Goal: Task Accomplishment & Management: Complete application form

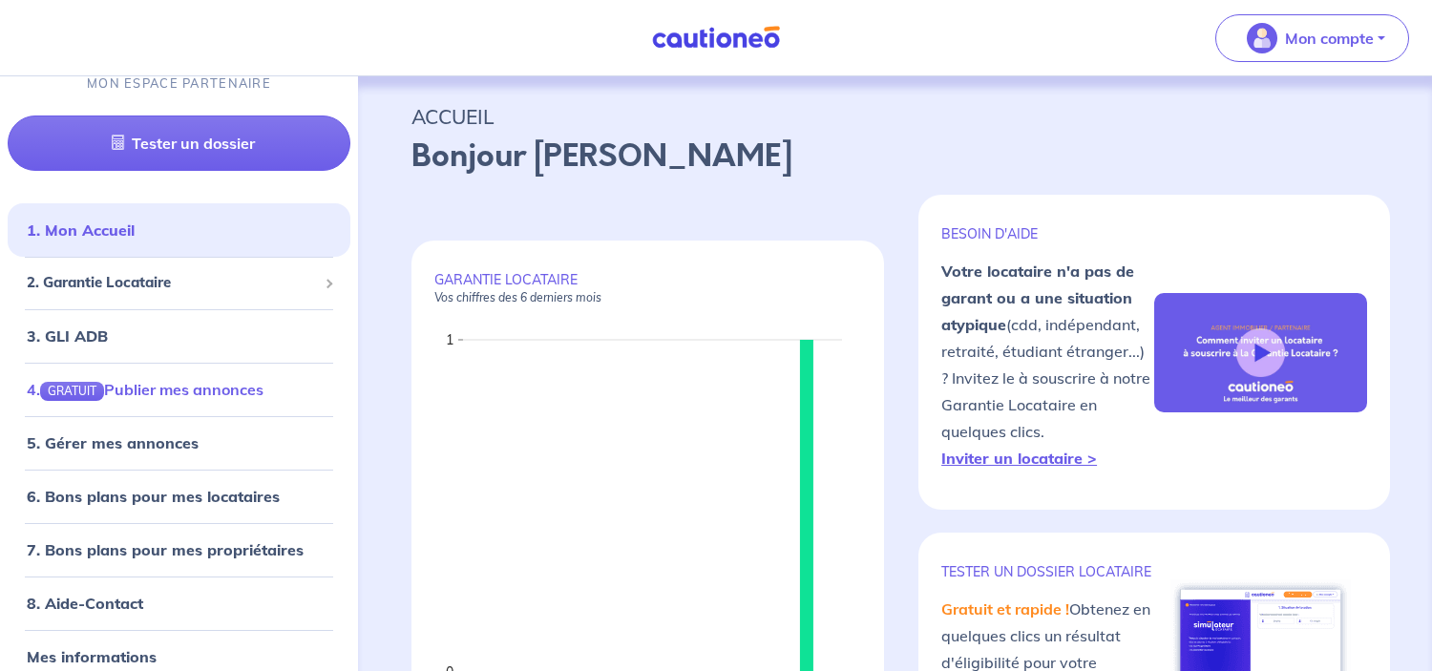
scroll to position [37, 0]
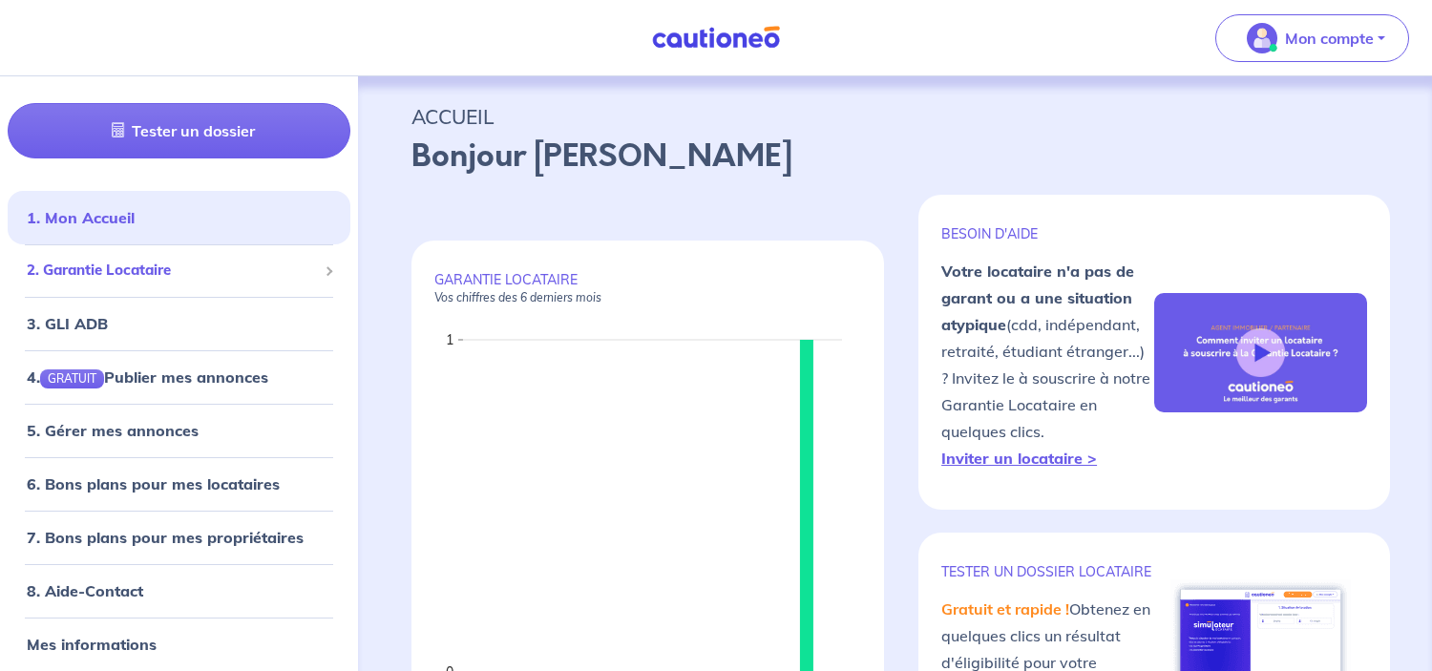
click at [152, 263] on span "2. Garantie Locataire" at bounding box center [172, 271] width 290 height 22
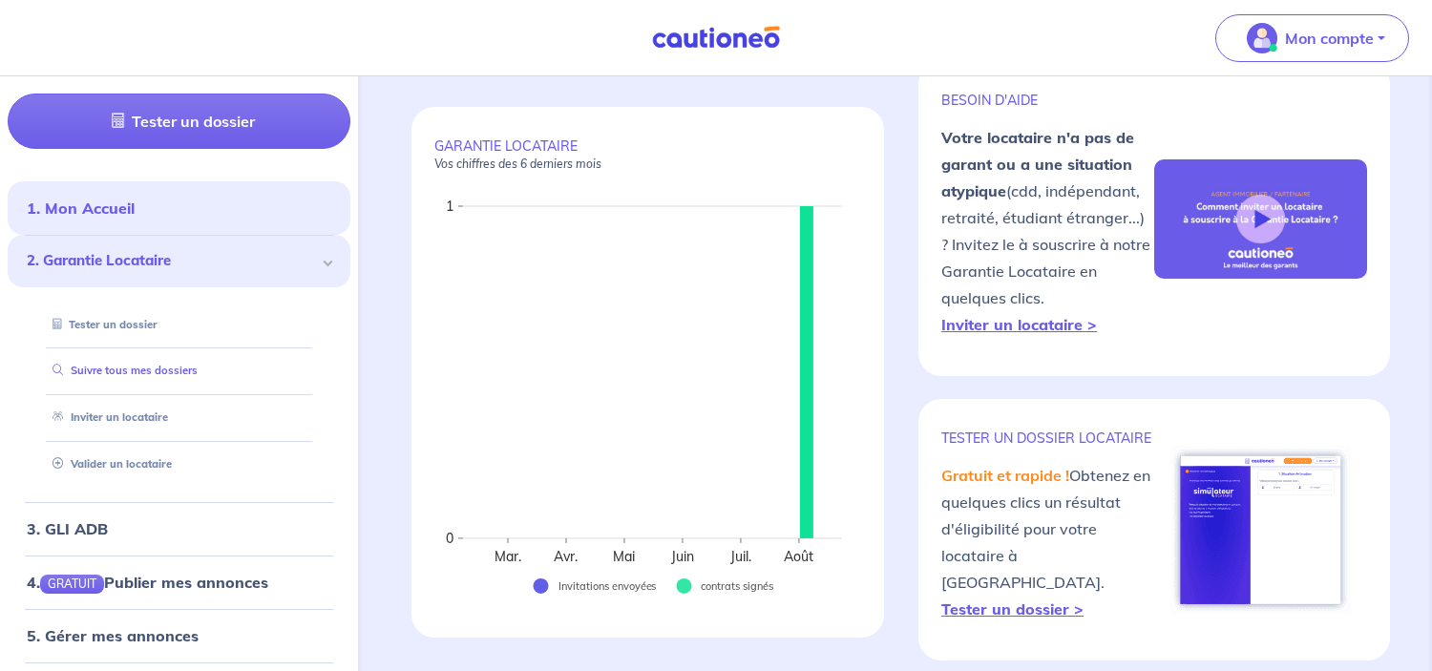
scroll to position [153, 0]
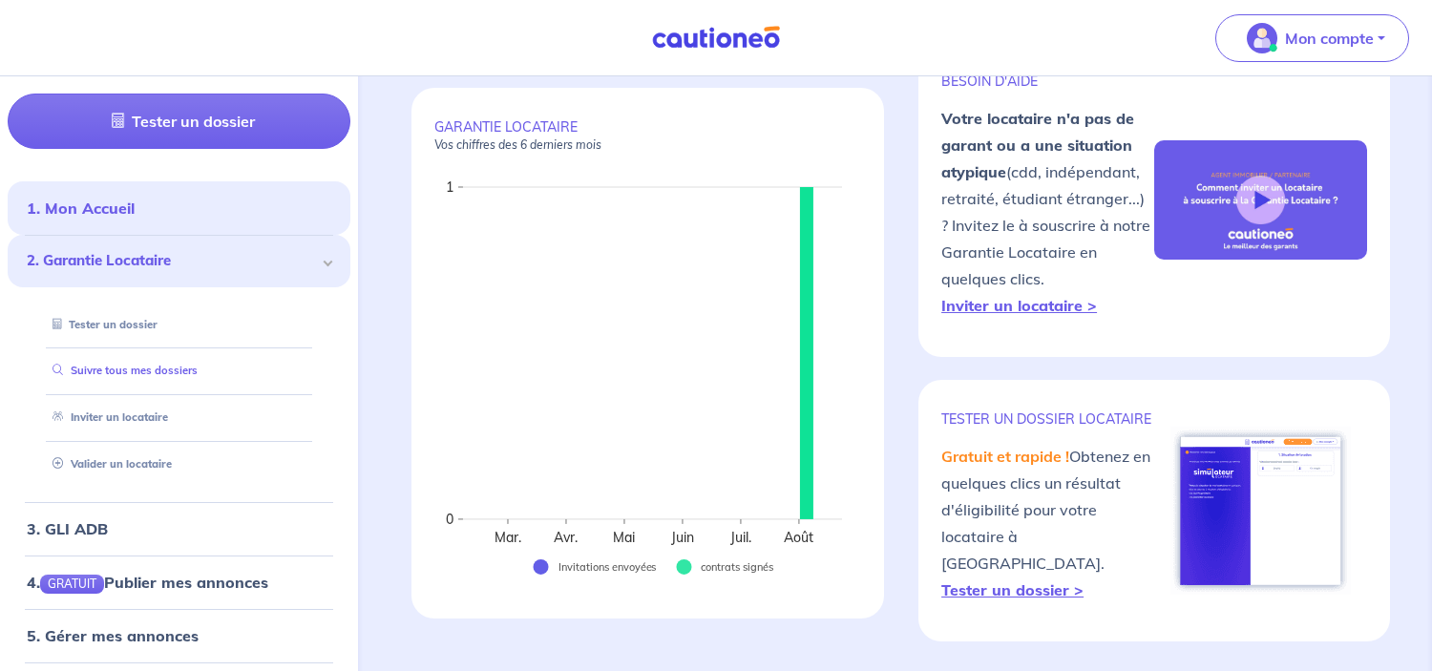
click at [174, 374] on link "Suivre tous mes dossiers" at bounding box center [121, 371] width 153 height 13
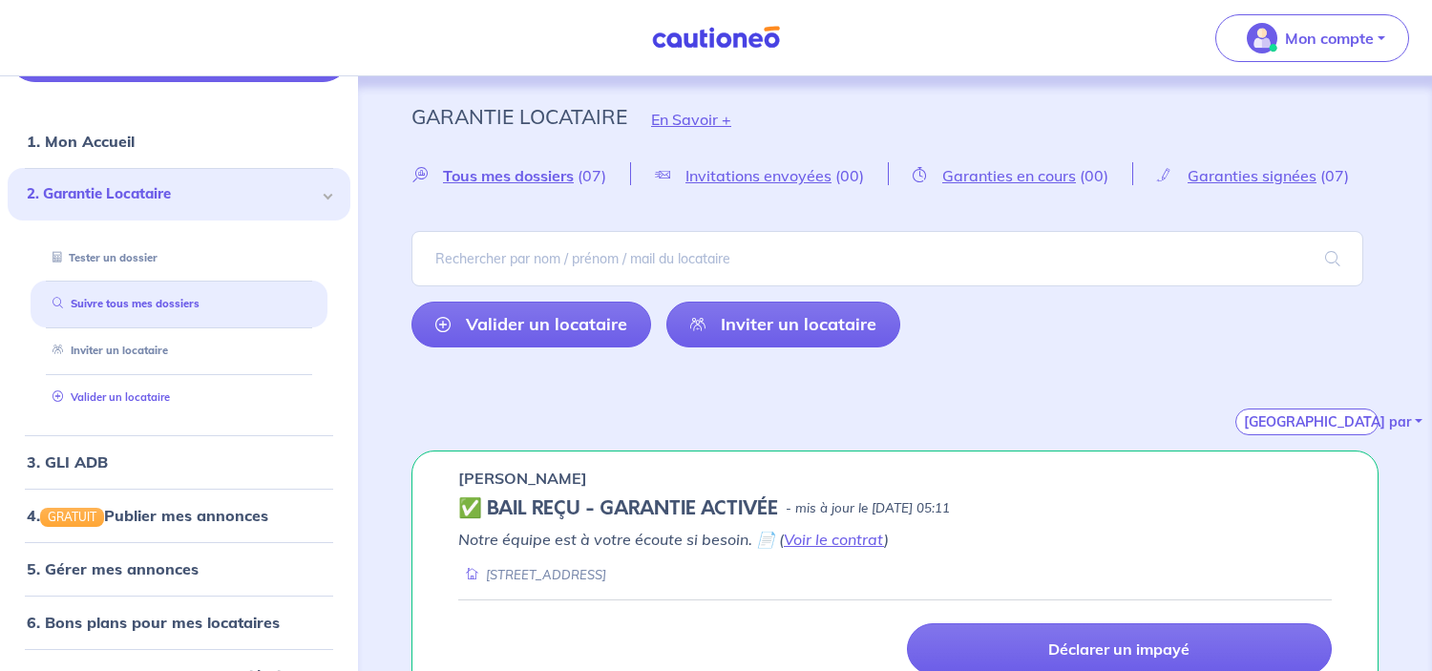
click at [153, 404] on link "Valider un locataire" at bounding box center [107, 396] width 125 height 13
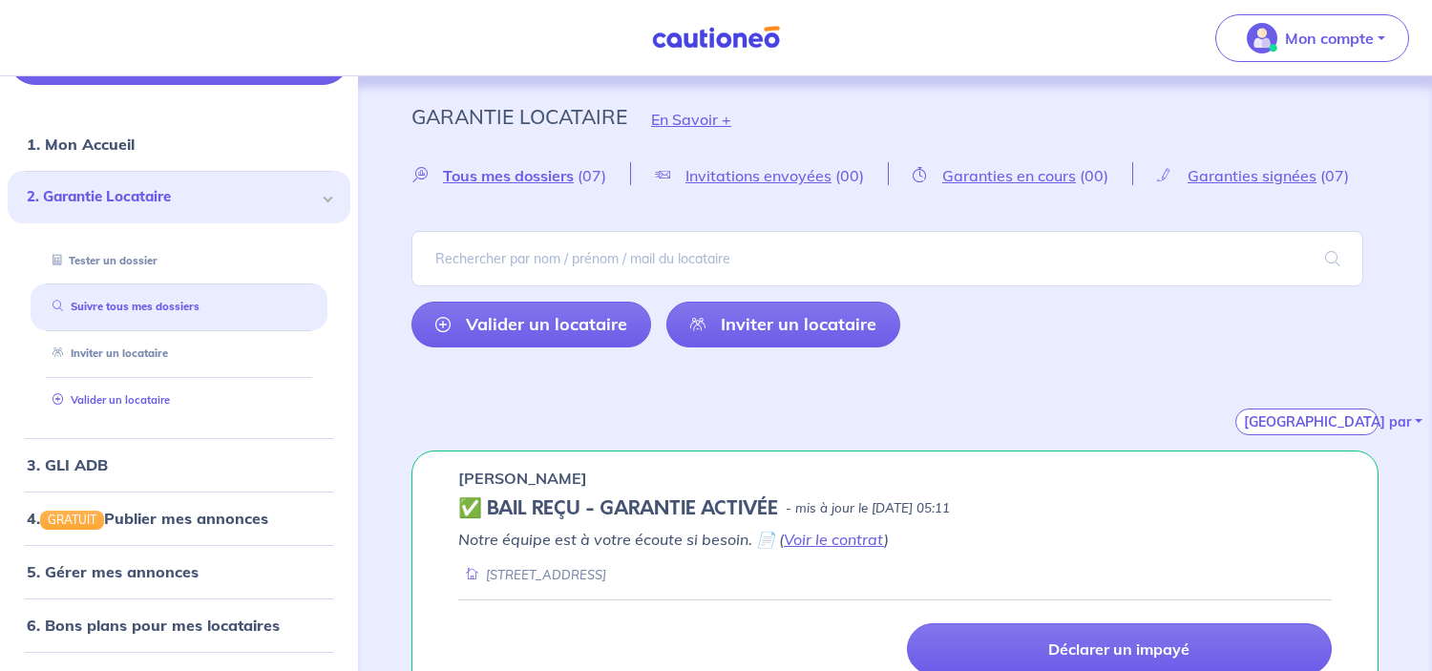
scroll to position [680, 0]
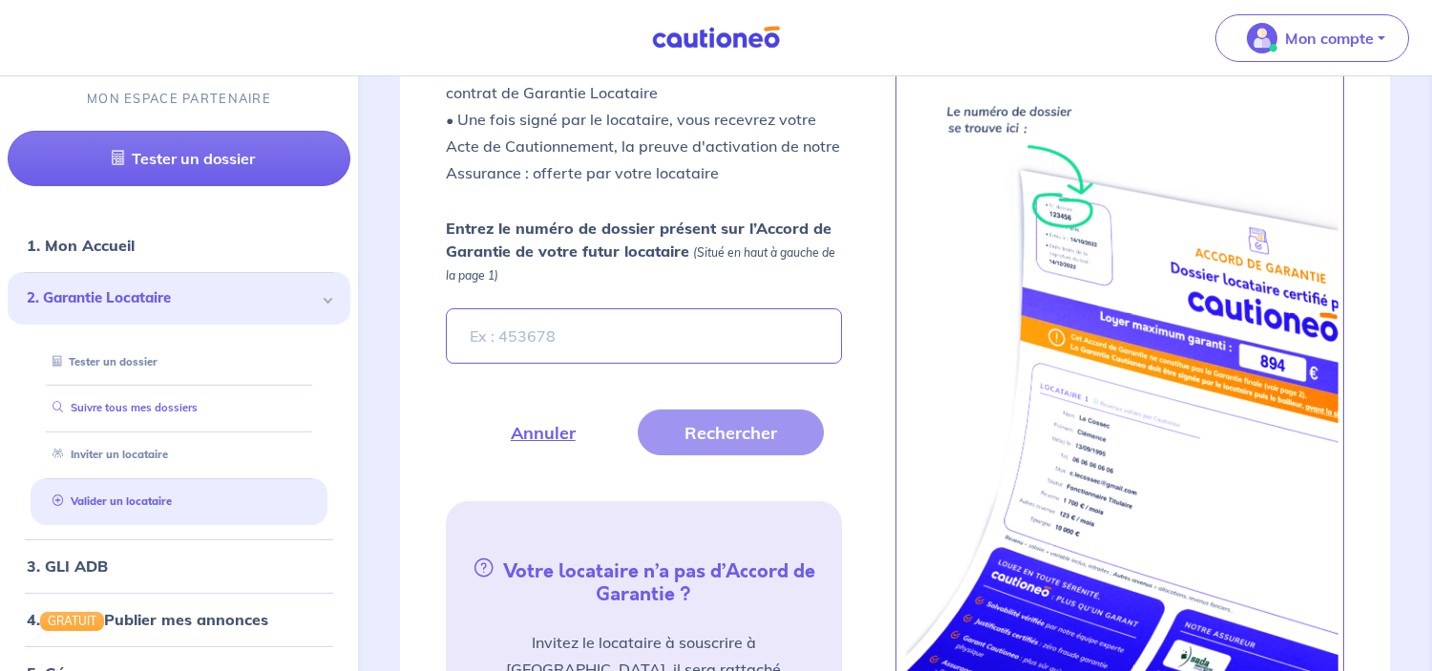
click at [150, 406] on link "Suivre tous mes dossiers" at bounding box center [121, 408] width 153 height 13
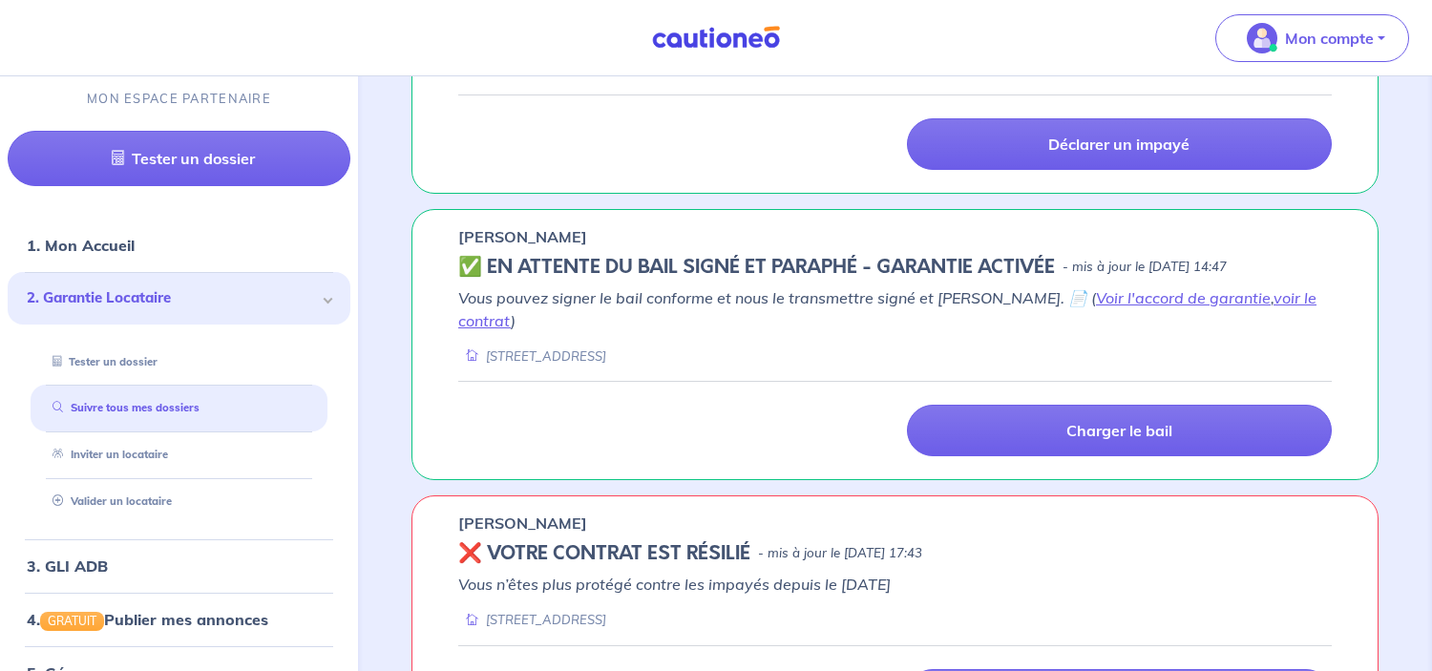
scroll to position [768, 0]
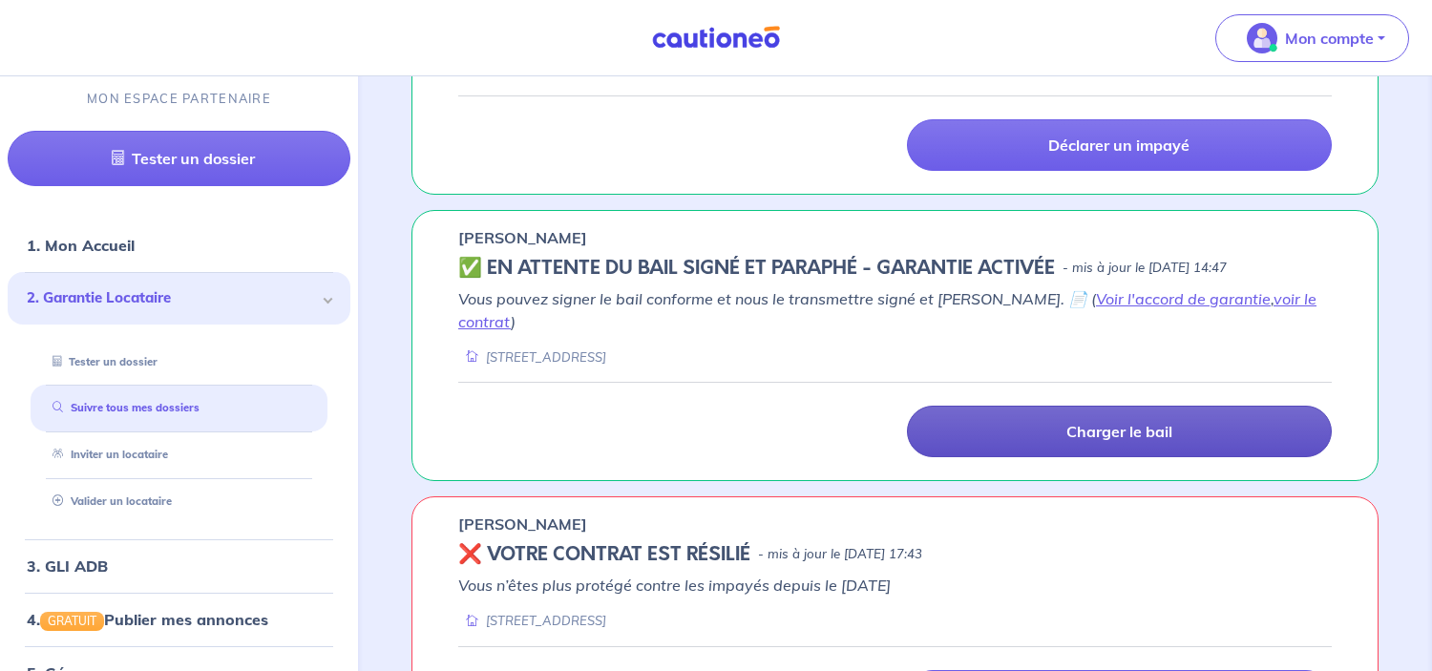
click at [1153, 422] on p "Charger le bail" at bounding box center [1119, 431] width 106 height 19
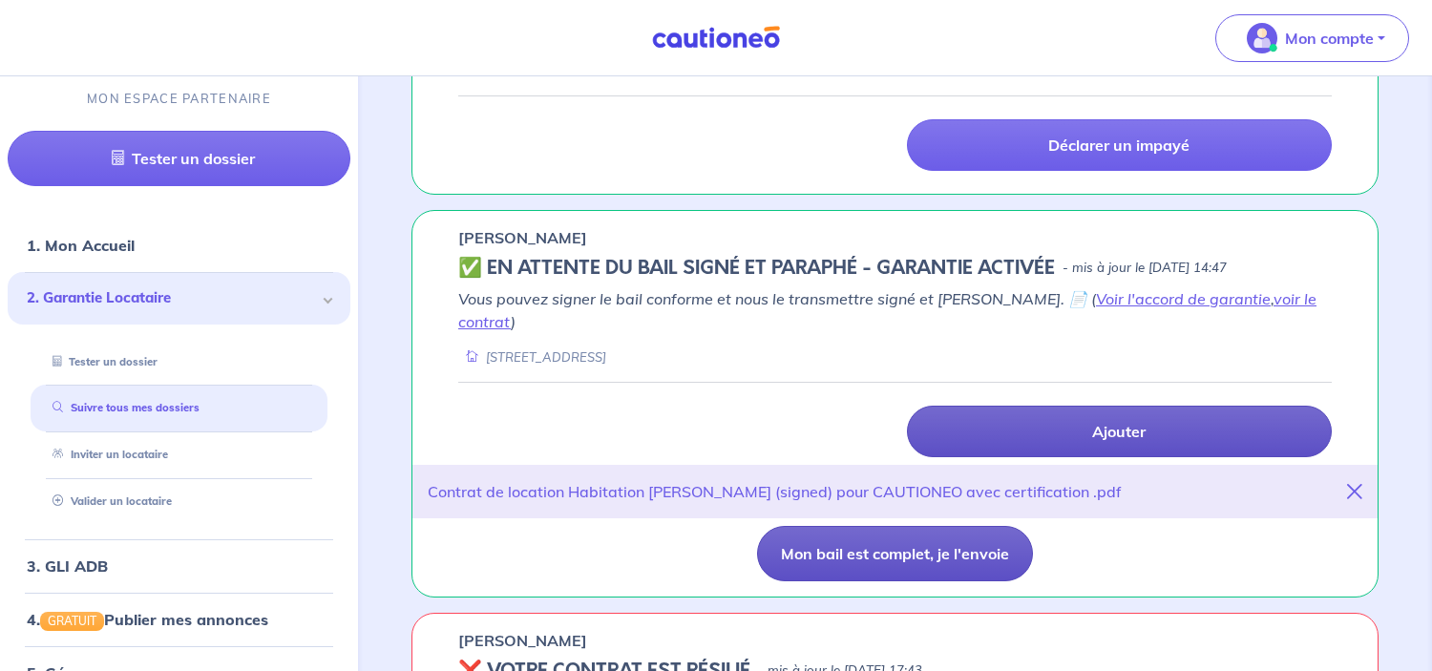
click at [929, 534] on button "Mon bail est complet, je l'envoie" at bounding box center [895, 553] width 276 height 55
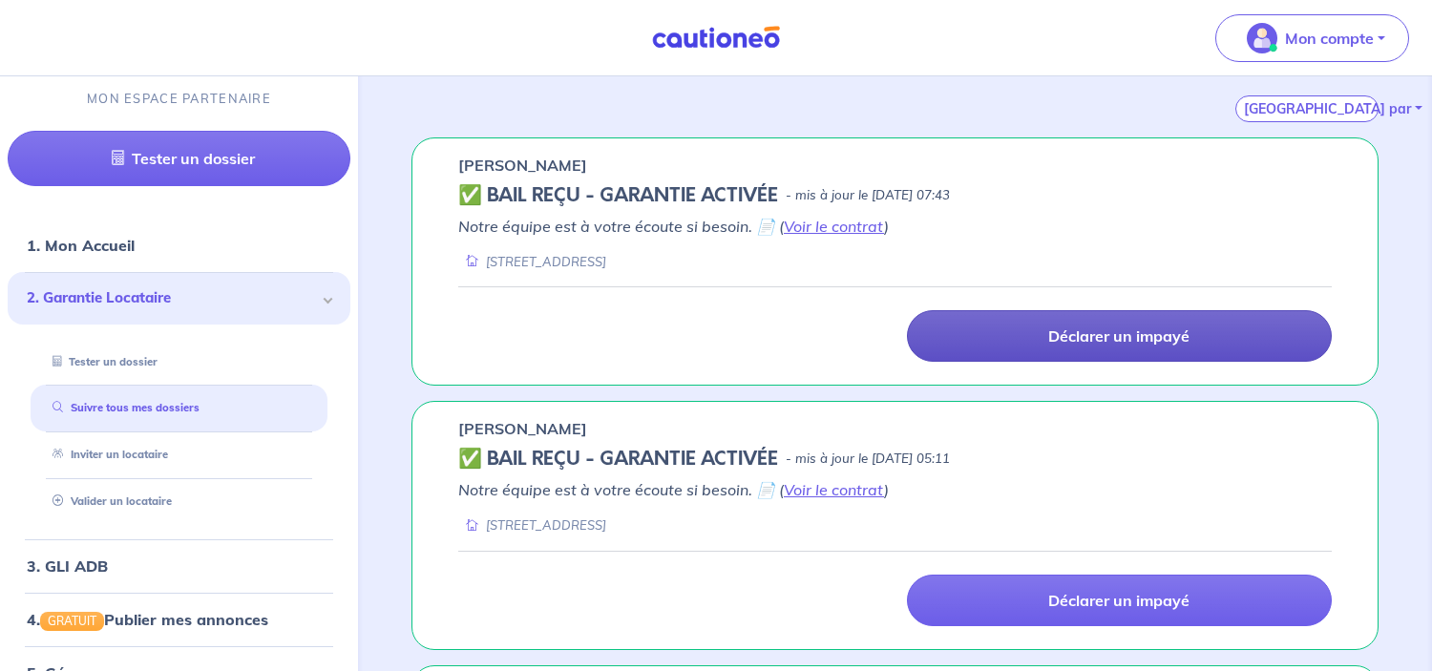
scroll to position [312, 0]
